Goal: Task Accomplishment & Management: Manage account settings

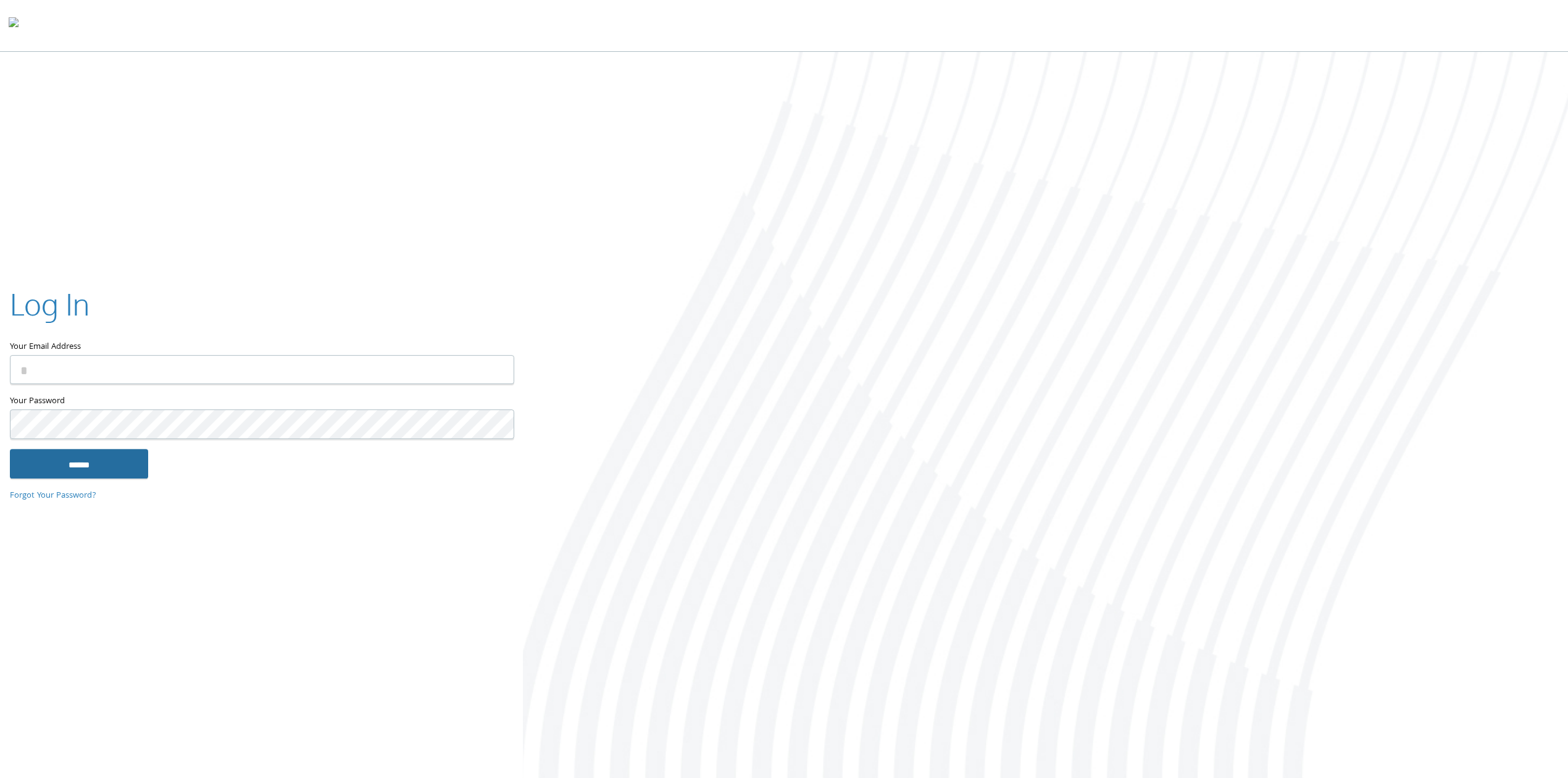
type input "**********"
click at [82, 475] on input "******" at bounding box center [79, 463] width 138 height 30
